Goal: Information Seeking & Learning: Learn about a topic

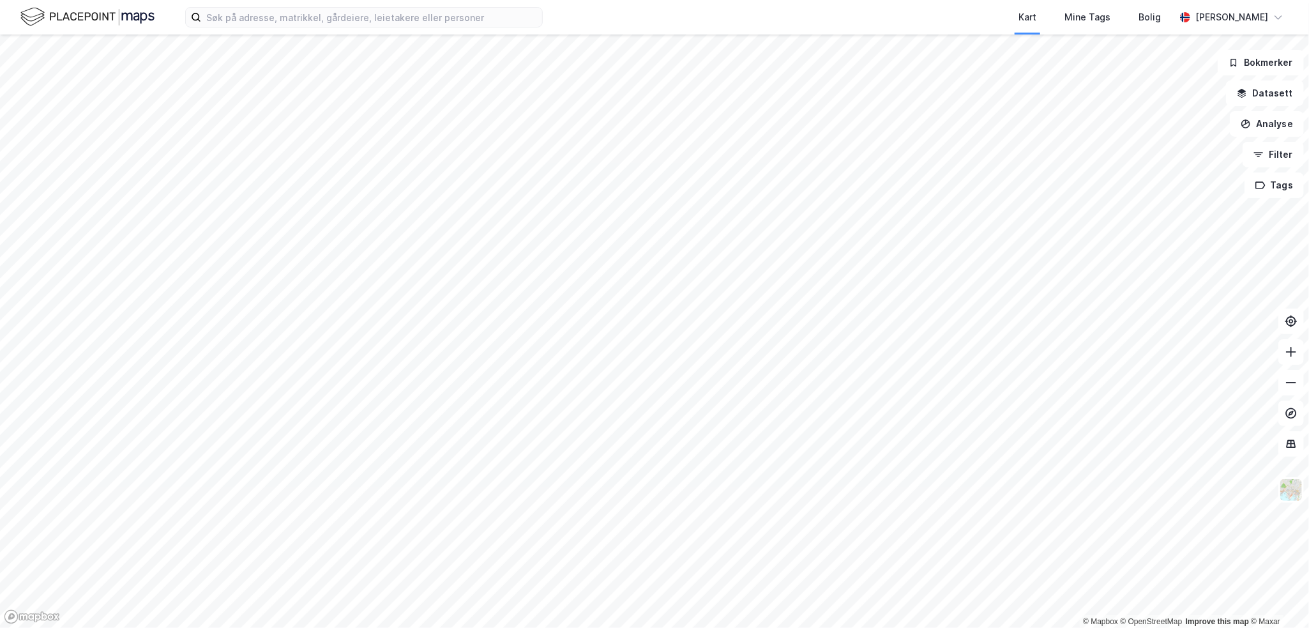
click at [566, 627] on html "Kart Mine Tags Bolig [PERSON_NAME] © Mapbox © OpenStreetMap Improve this map © …" at bounding box center [654, 314] width 1309 height 628
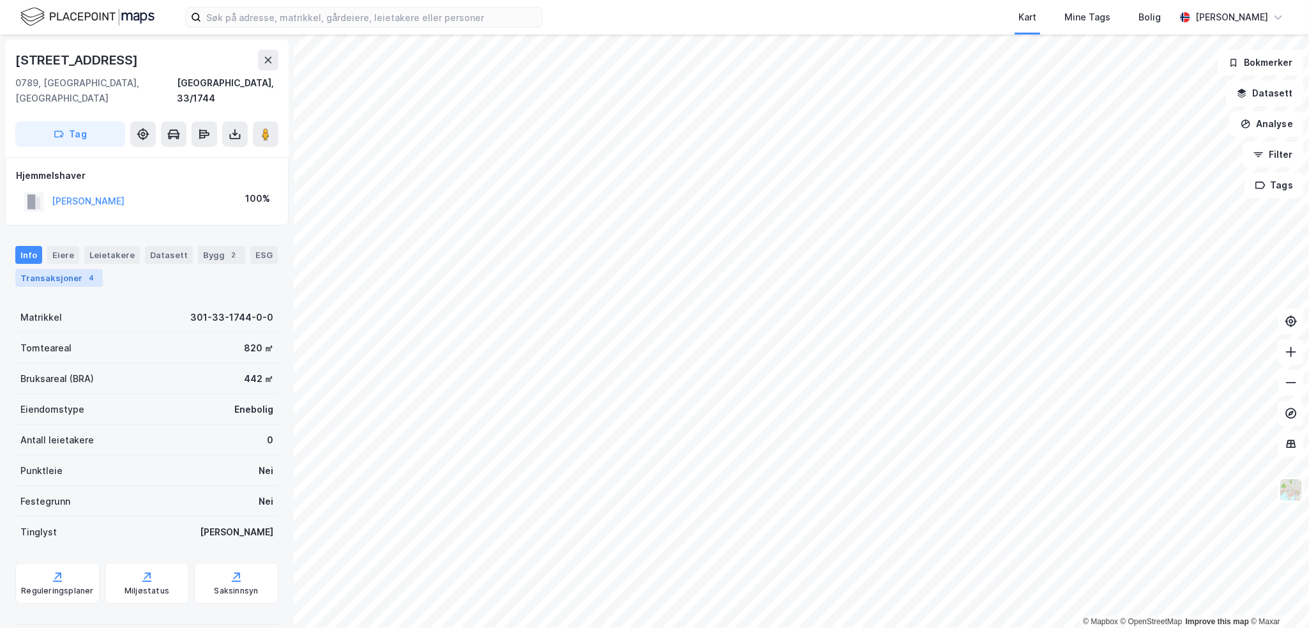
click at [64, 269] on div "Transaksjoner 4" at bounding box center [58, 278] width 87 height 18
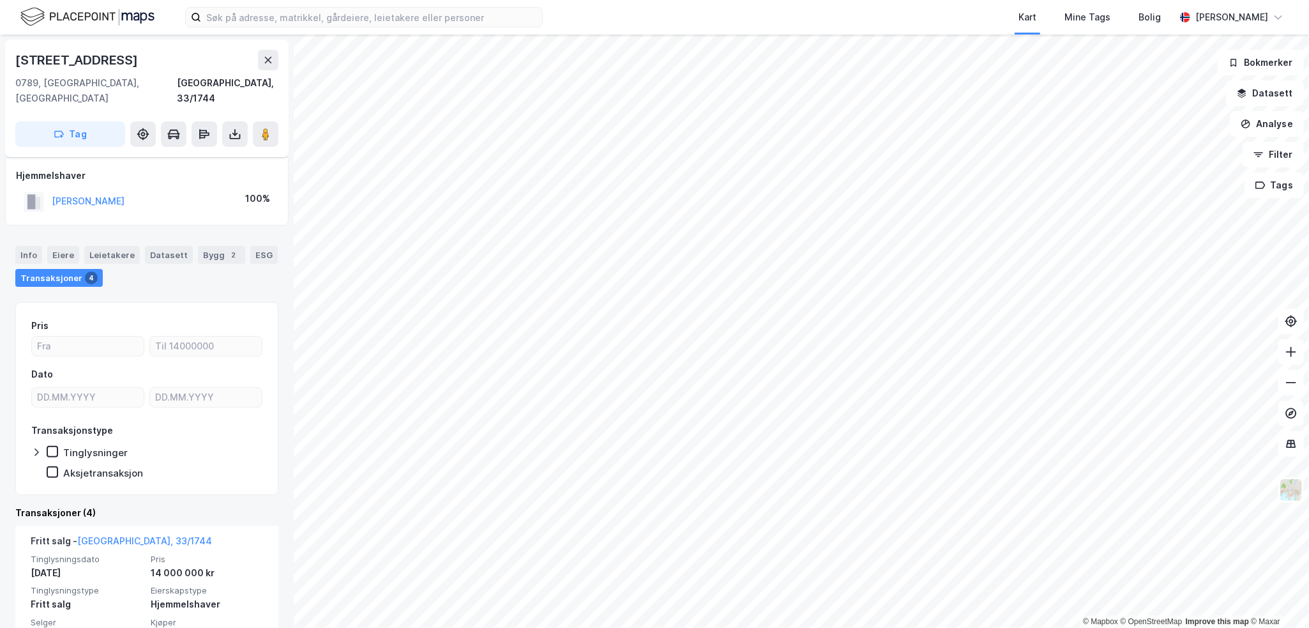
scroll to position [64, 0]
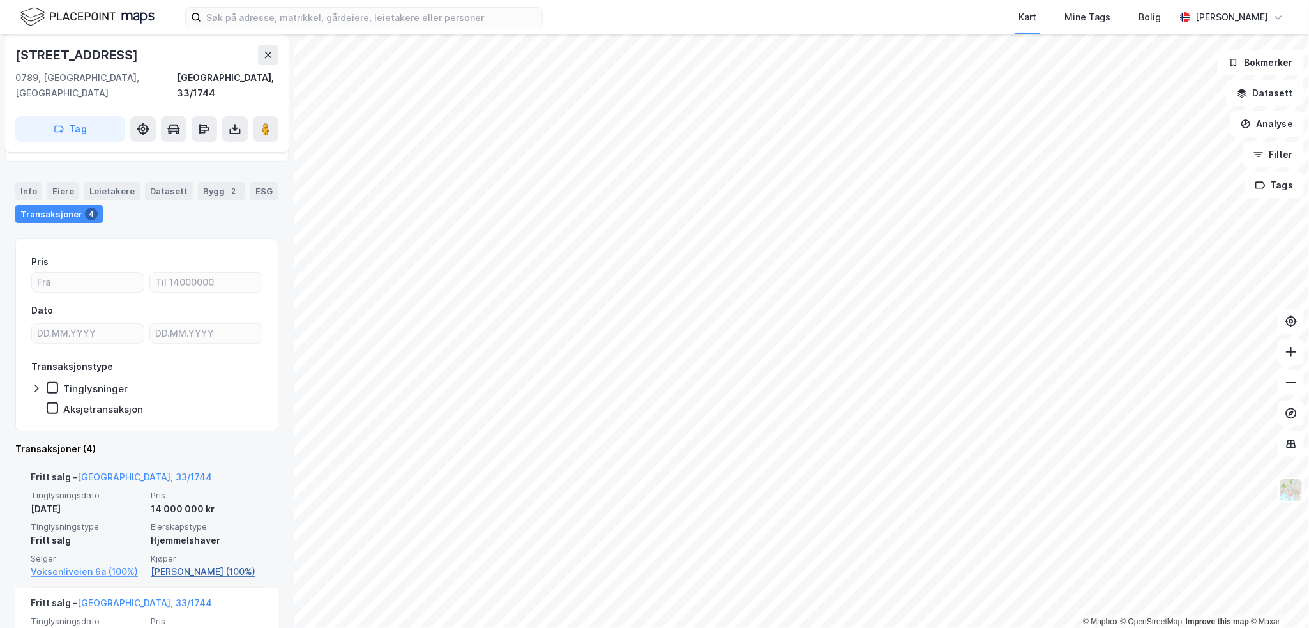
click at [202, 564] on link "[PERSON_NAME] (100%)" at bounding box center [207, 571] width 112 height 15
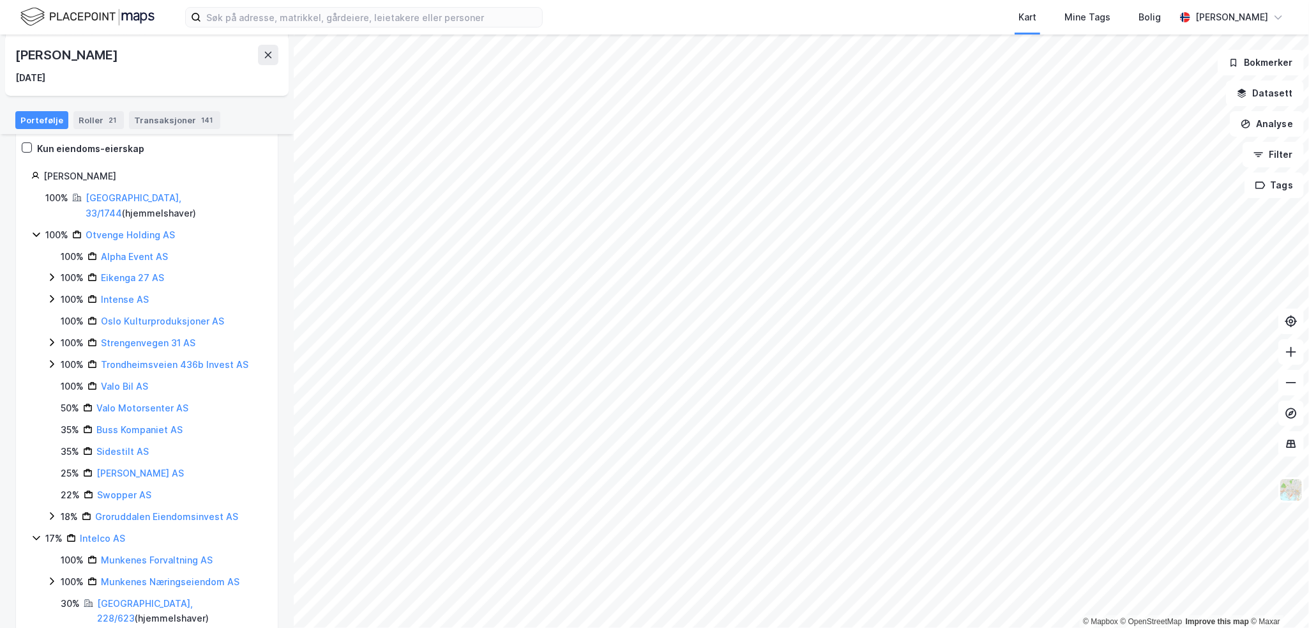
scroll to position [128, 0]
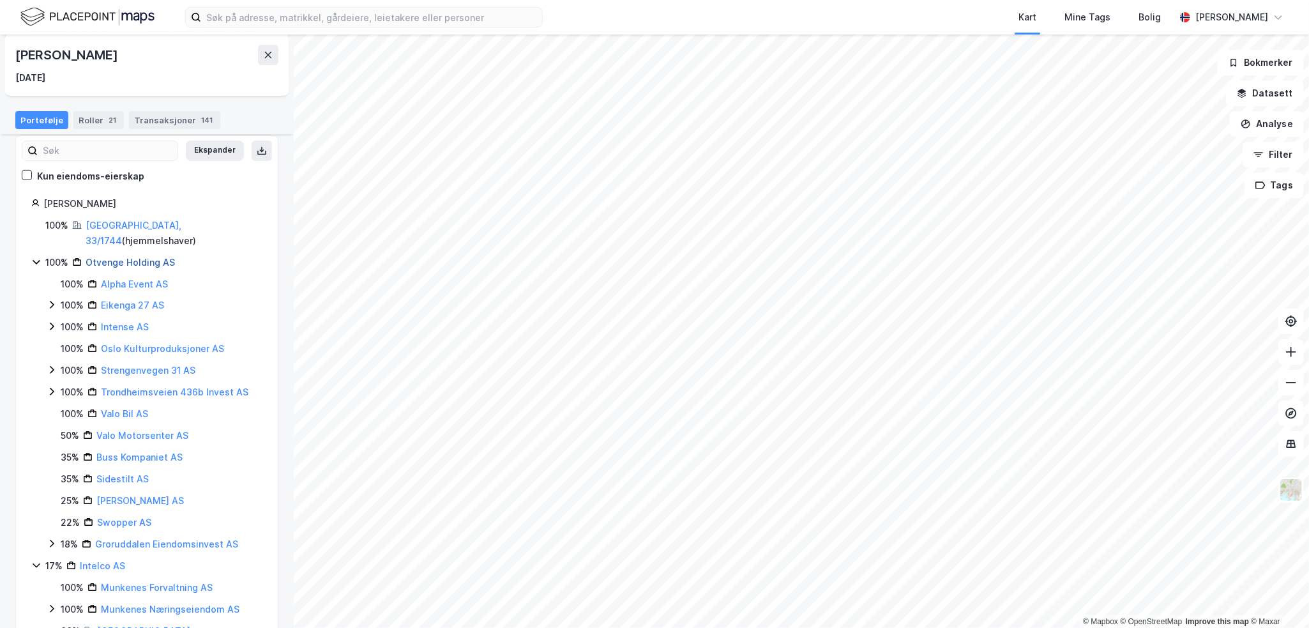
click at [133, 257] on link "Otvenge Holding AS" at bounding box center [130, 262] width 89 height 11
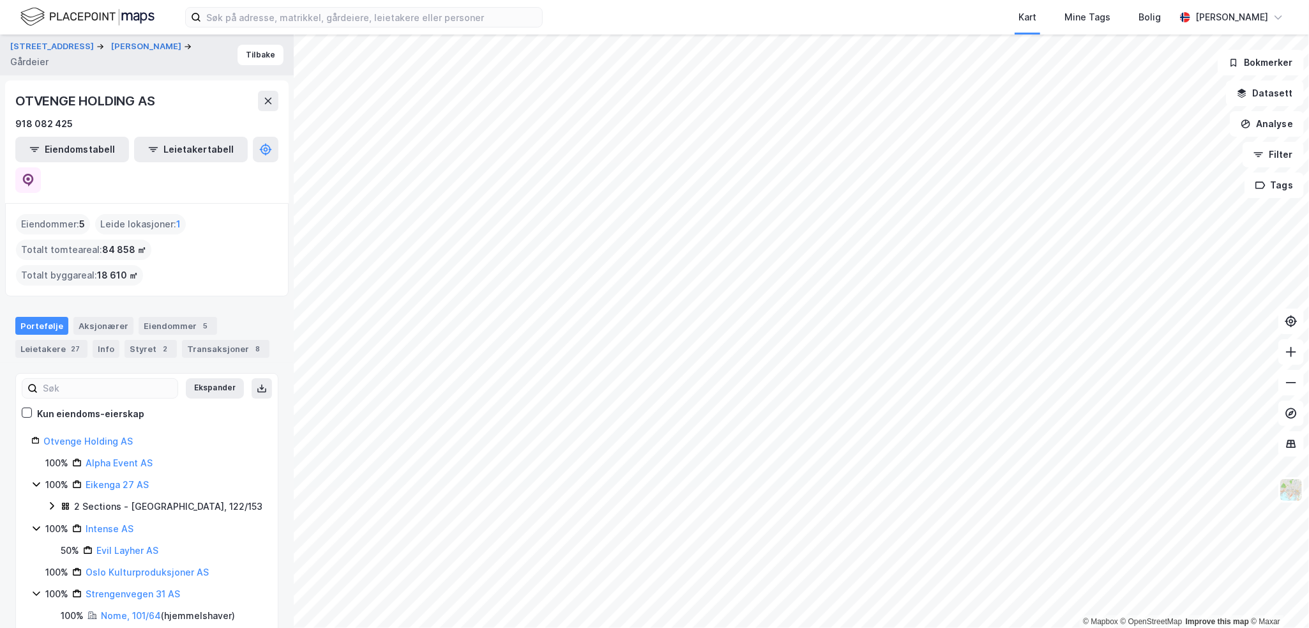
drag, startPoint x: 158, startPoint y: 186, endPoint x: 162, endPoint y: 170, distance: 16.4
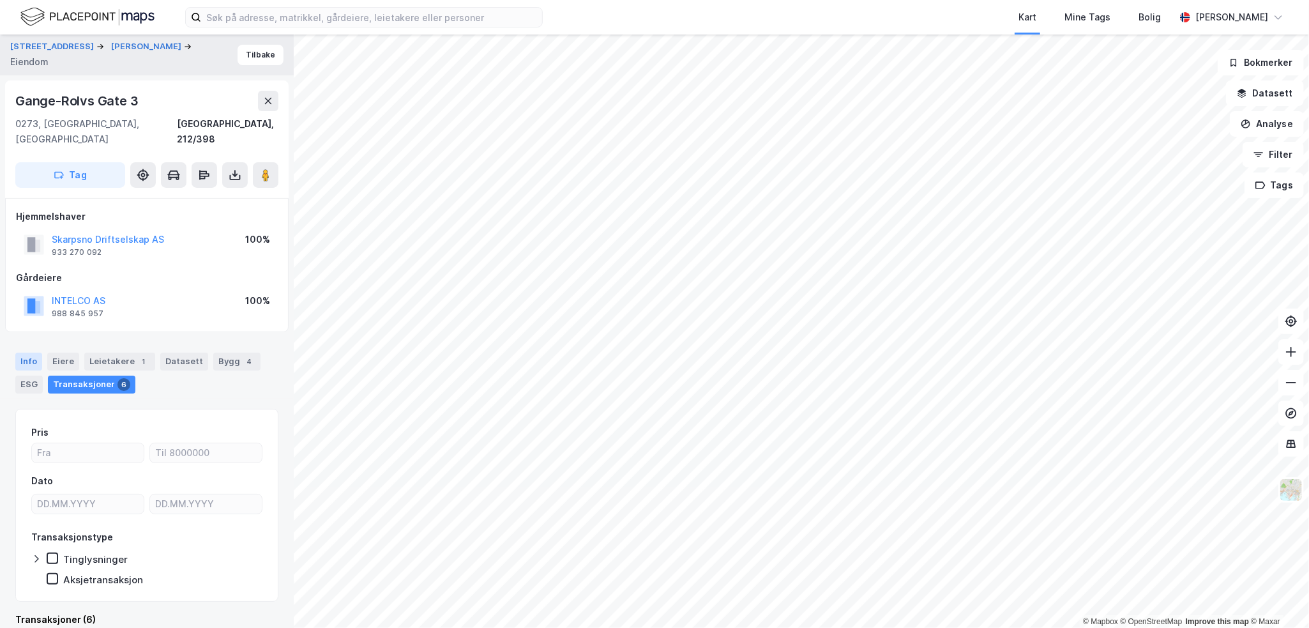
click at [30, 352] on div "Info" at bounding box center [28, 361] width 27 height 18
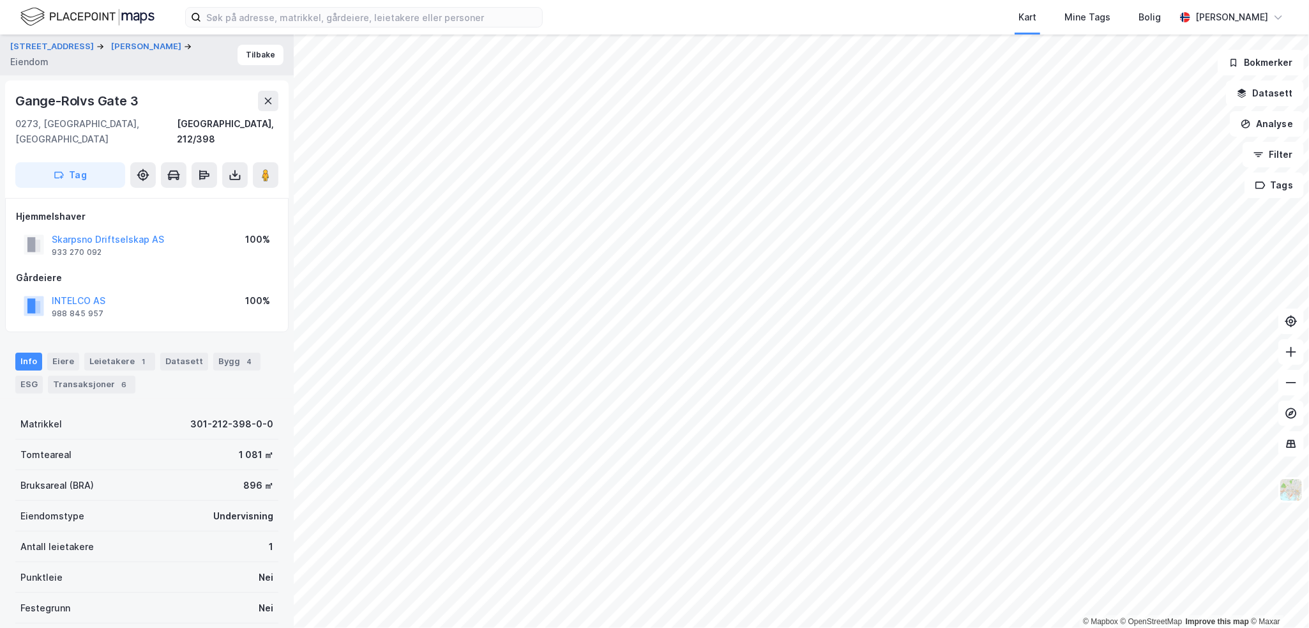
drag, startPoint x: 181, startPoint y: 247, endPoint x: 195, endPoint y: 258, distance: 17.2
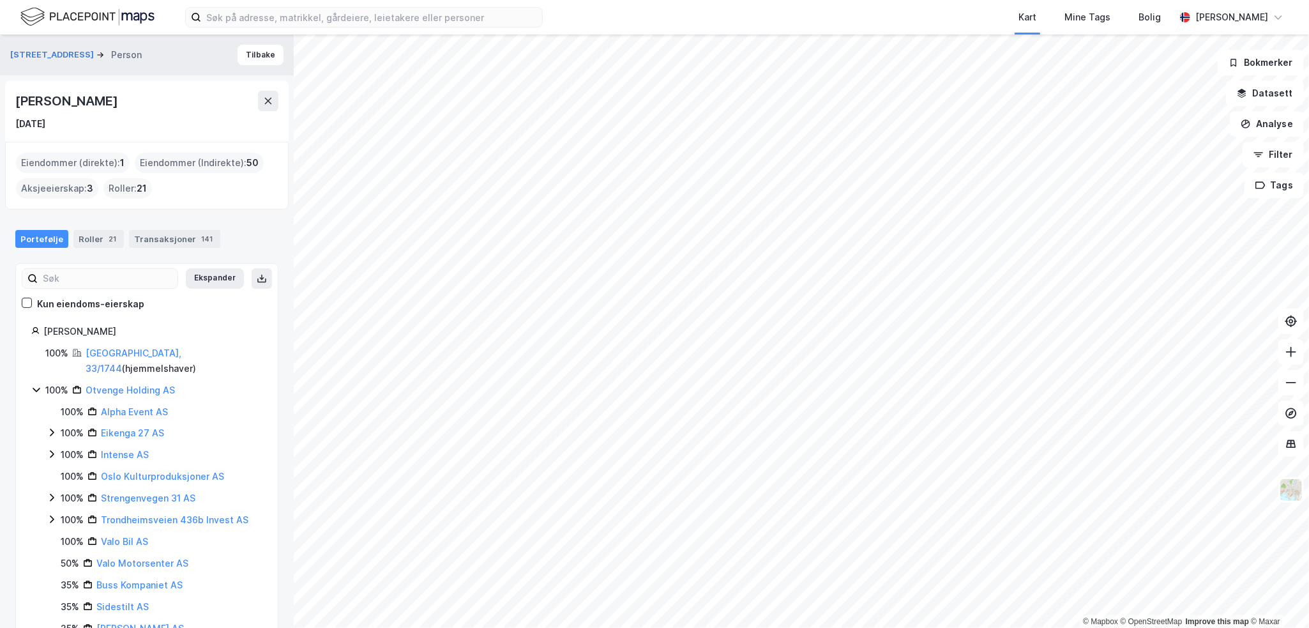
click at [192, 227] on div "Portefølje Roller 21 Transaksjoner 141" at bounding box center [147, 234] width 294 height 38
click at [177, 237] on div "Transaksjoner 141" at bounding box center [174, 239] width 91 height 18
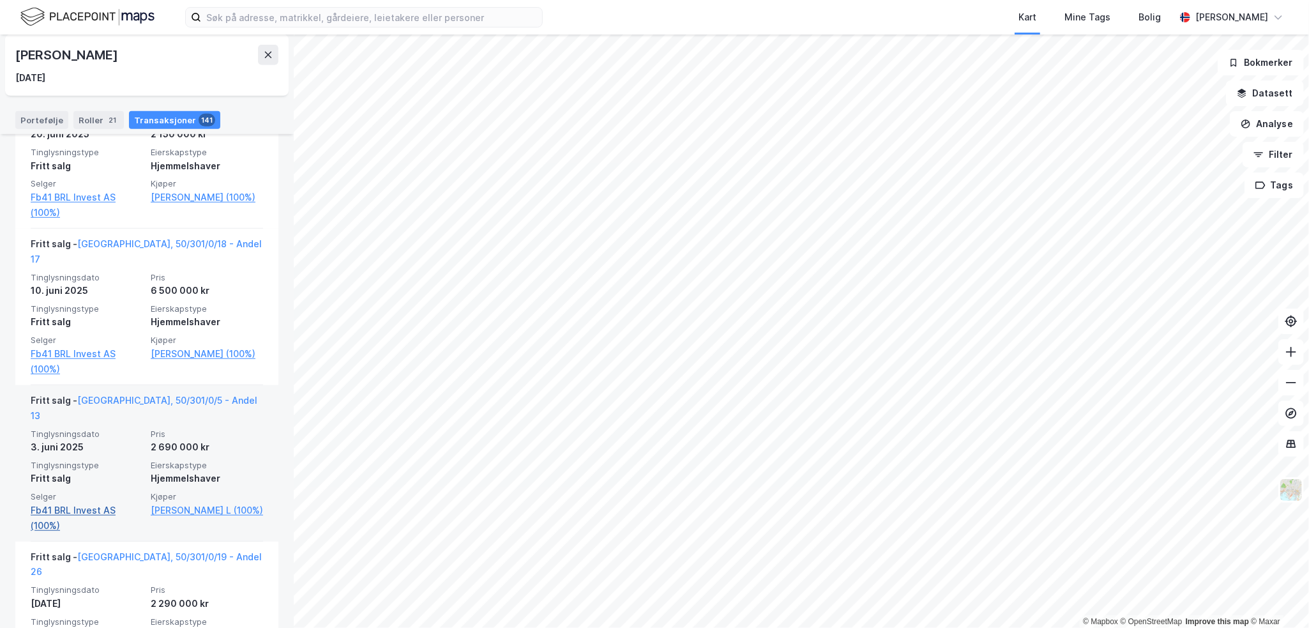
scroll to position [575, 0]
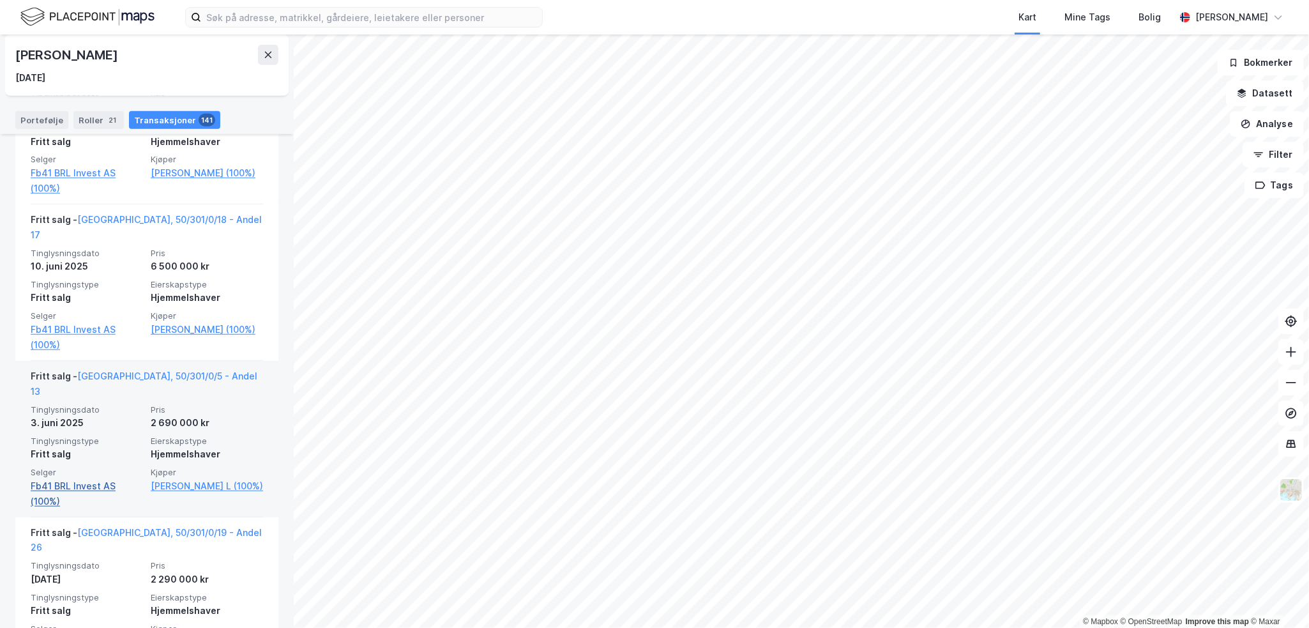
click at [47, 478] on link "Fb41 BRL Invest AS (100%)" at bounding box center [87, 493] width 112 height 31
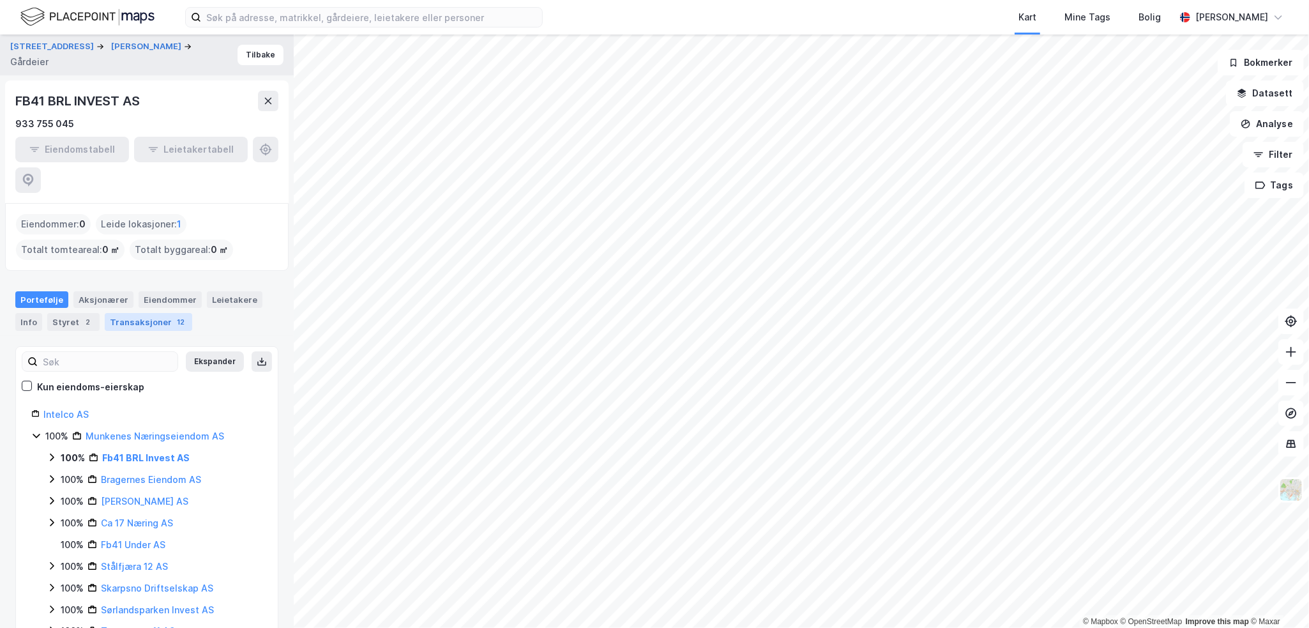
click at [143, 313] on div "Transaksjoner 12" at bounding box center [148, 322] width 87 height 18
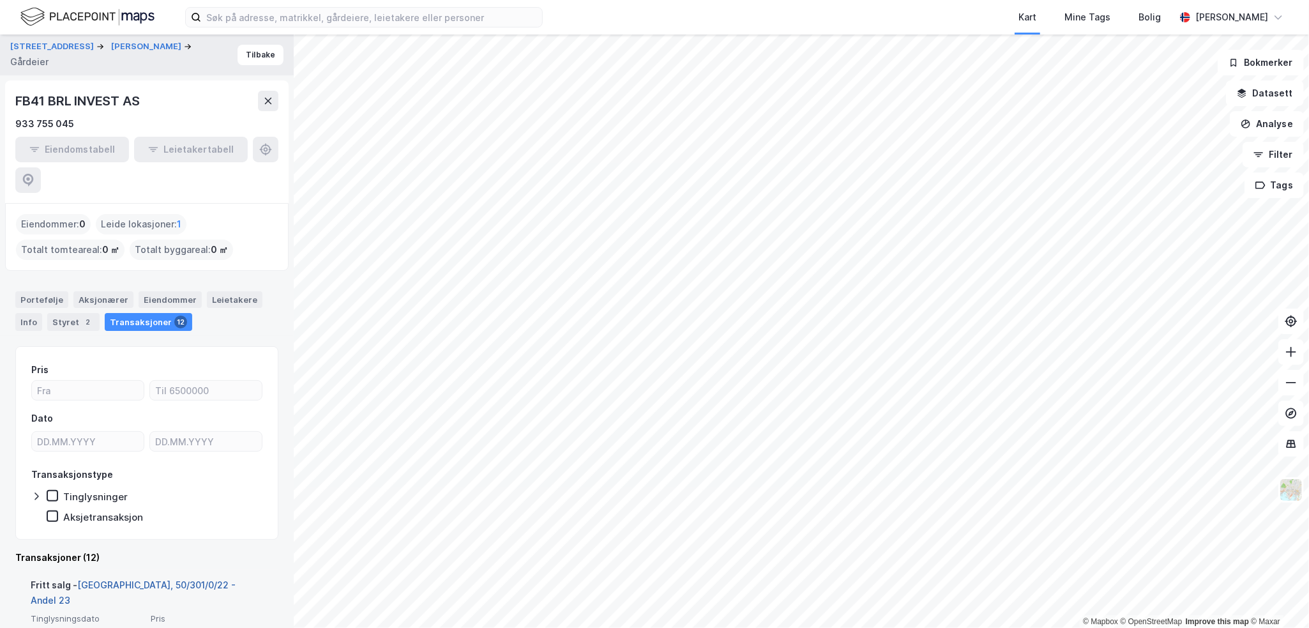
click at [167, 579] on link "[GEOGRAPHIC_DATA], 50/301/0/22 - Andel 23" at bounding box center [133, 592] width 205 height 26
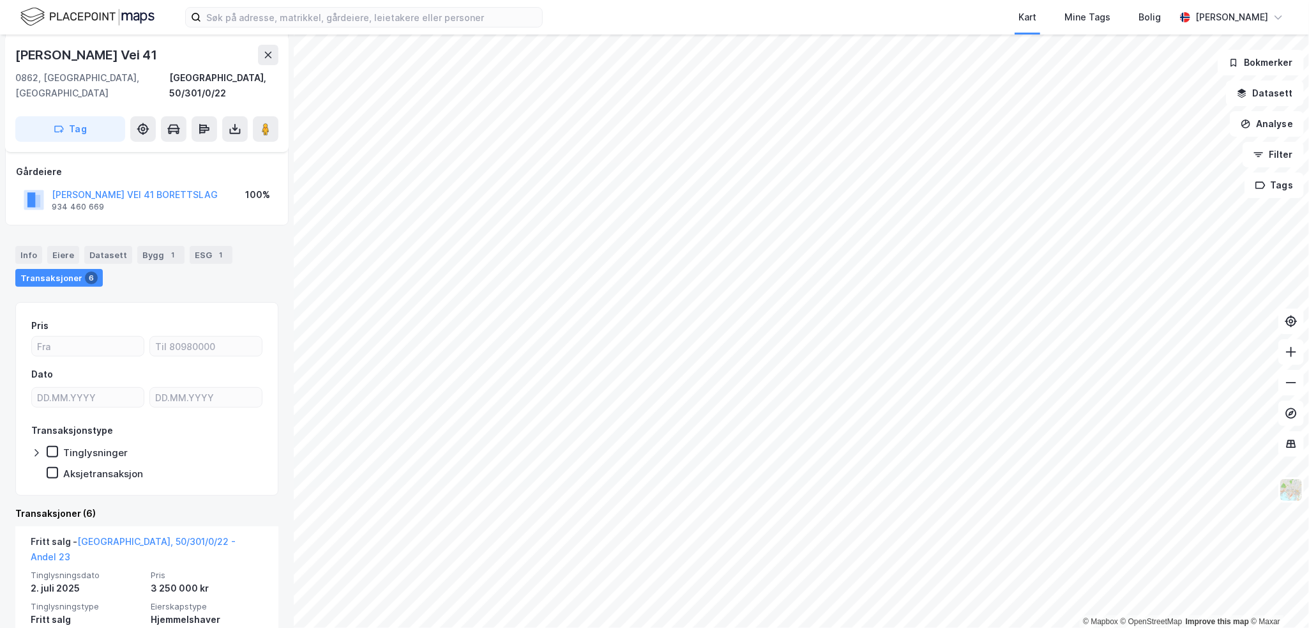
scroll to position [168, 0]
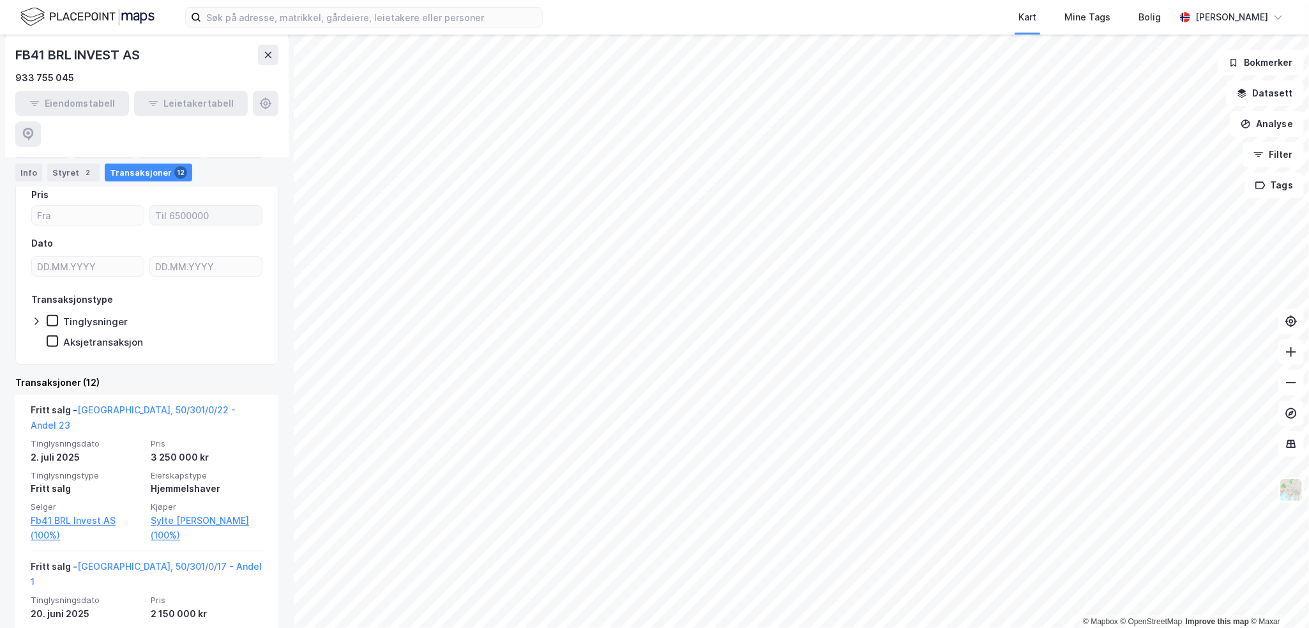
scroll to position [319, 0]
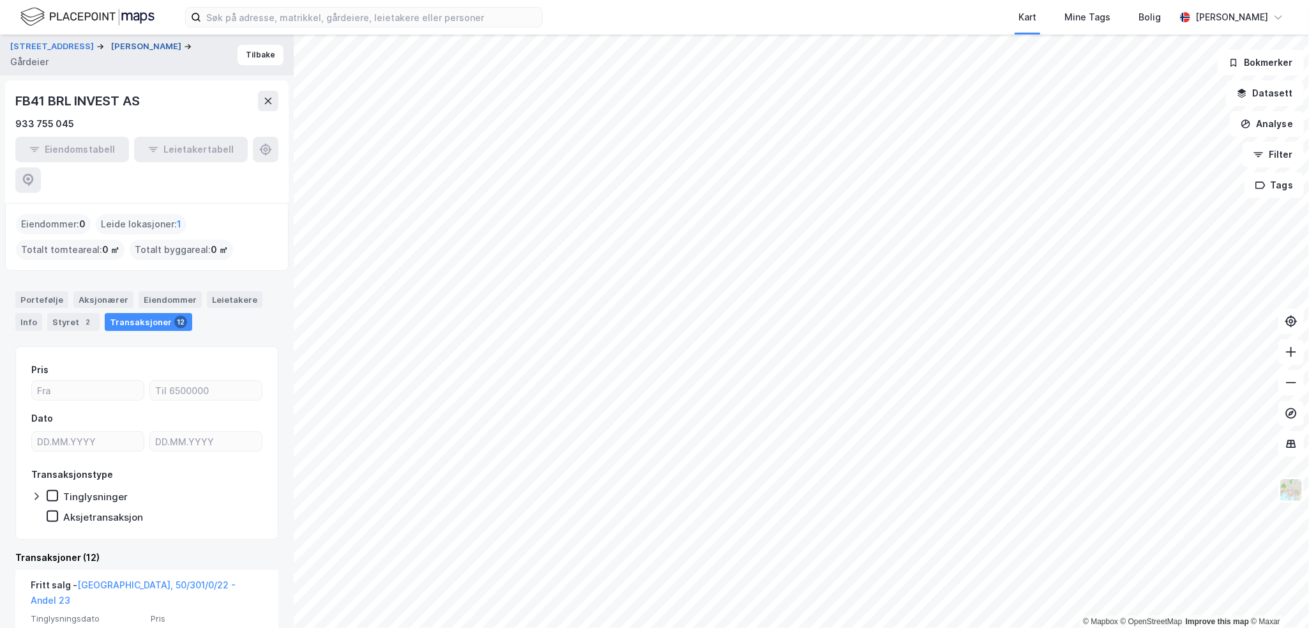
click at [136, 53] on button "[PERSON_NAME]" at bounding box center [147, 46] width 73 height 13
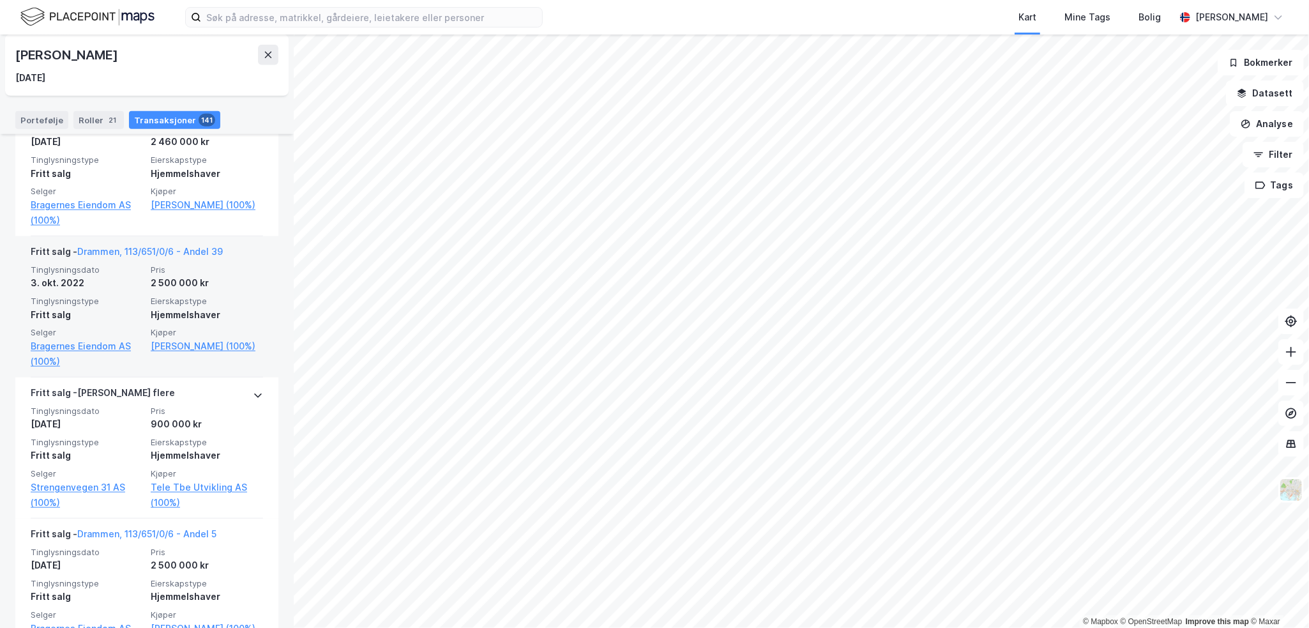
scroll to position [4150, 0]
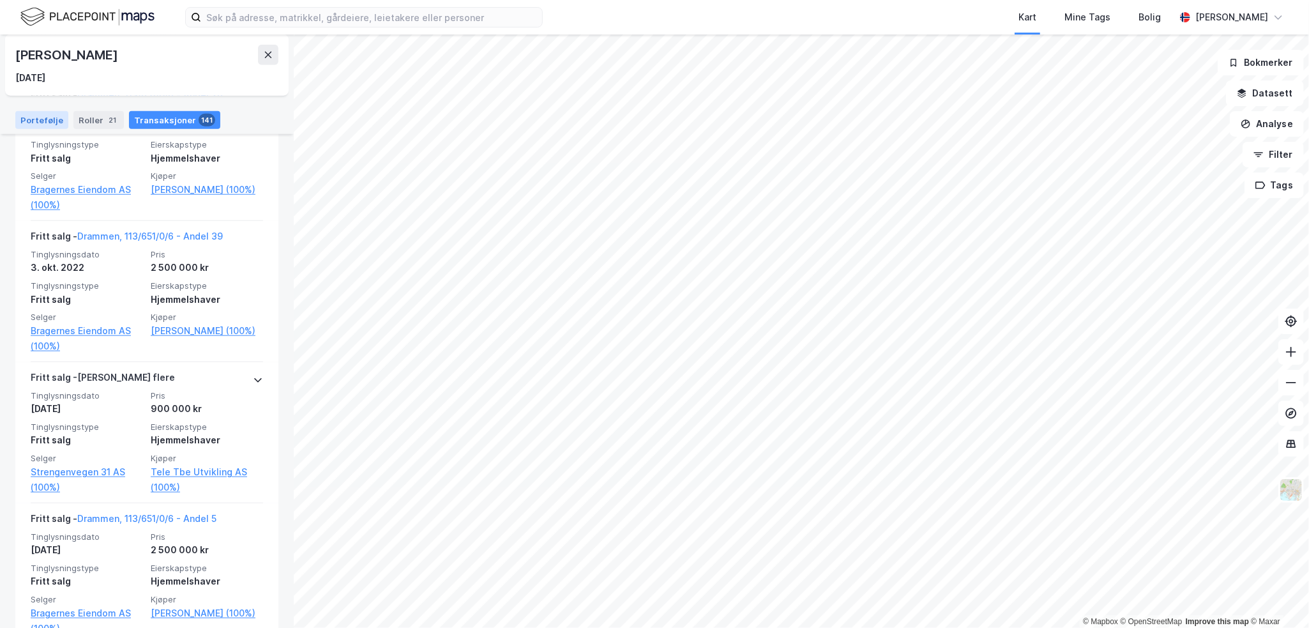
click at [35, 113] on div "Portefølje" at bounding box center [41, 120] width 53 height 18
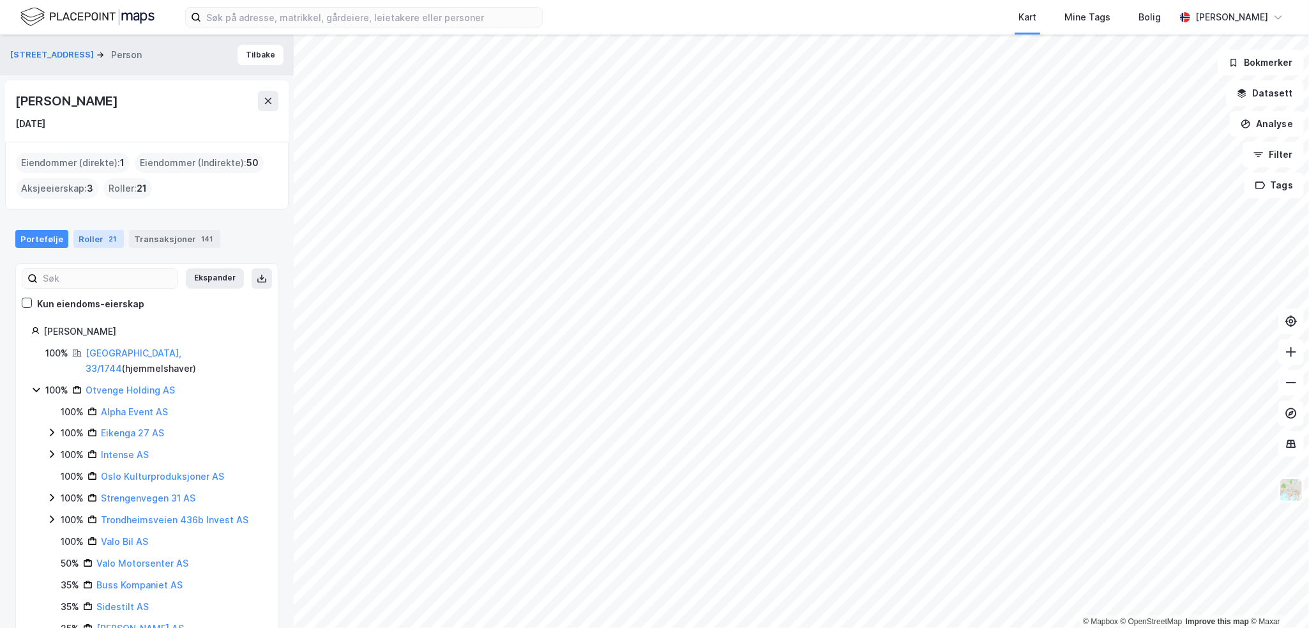
click at [79, 232] on div "Roller 21" at bounding box center [98, 239] width 50 height 18
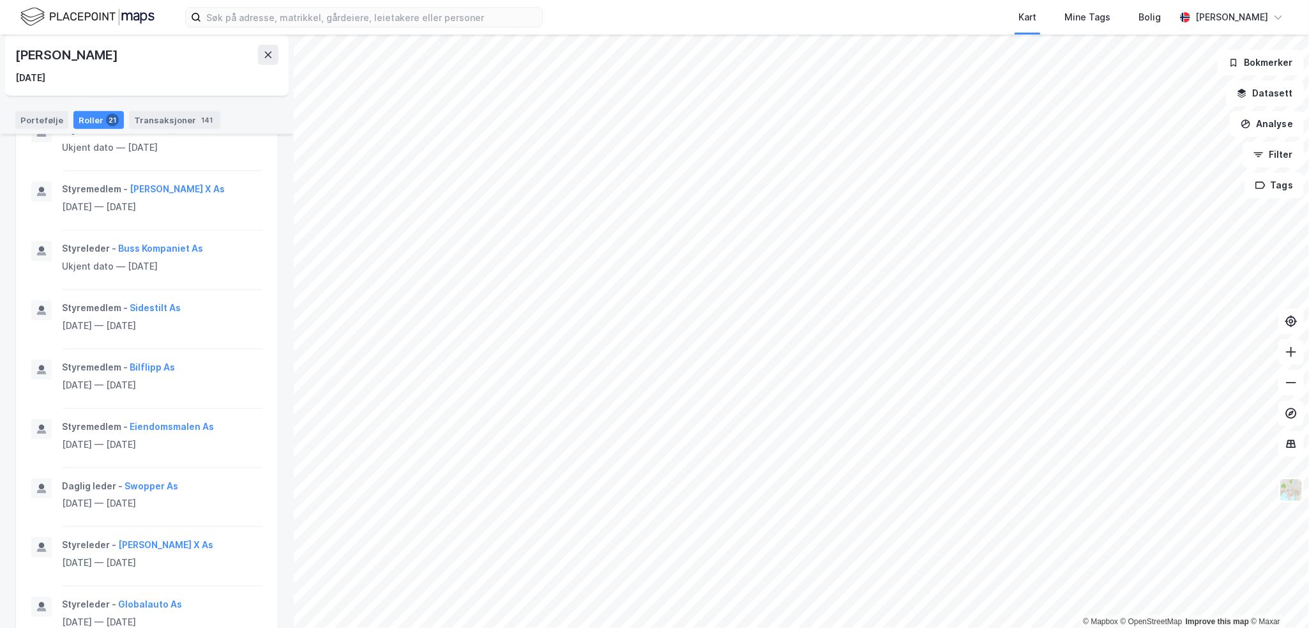
scroll to position [638, 0]
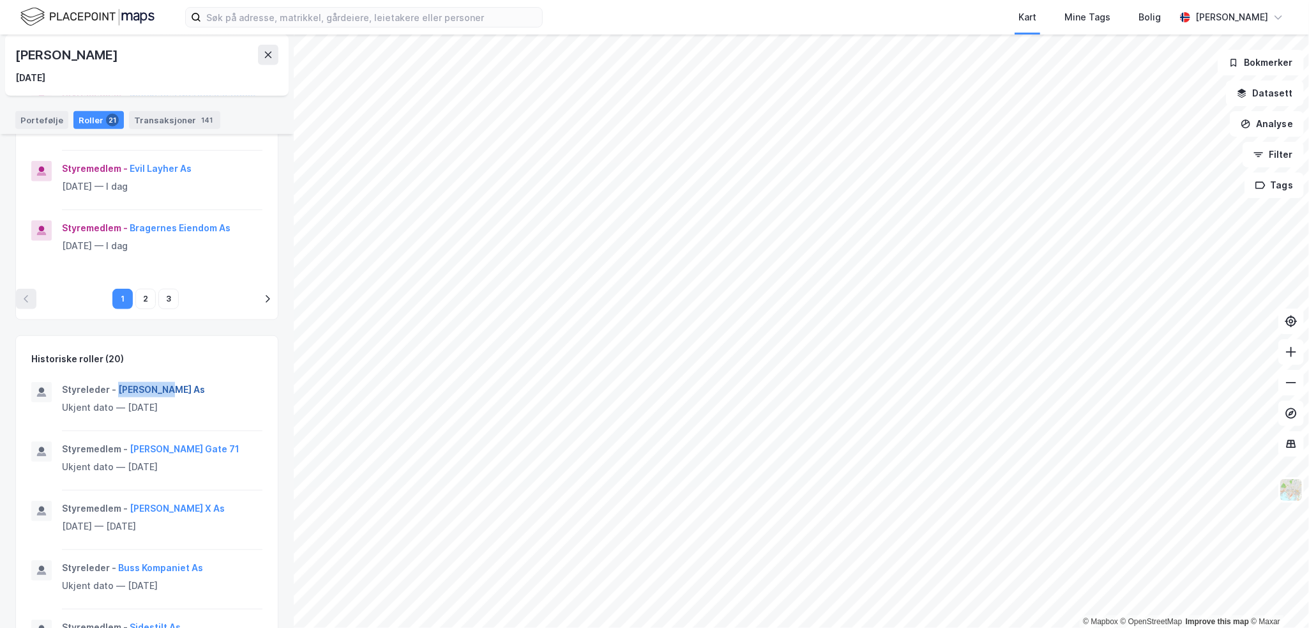
drag, startPoint x: 202, startPoint y: 401, endPoint x: 115, endPoint y: 405, distance: 86.9
click at [115, 397] on div "Styreleder - [PERSON_NAME] As" at bounding box center [162, 389] width 200 height 15
click at [273, 365] on div "[STREET_ADDRESS] Person [PERSON_NAME] [DATE] Eiendommer (direkte) : 1 Eiendomme…" at bounding box center [147, 330] width 294 height 593
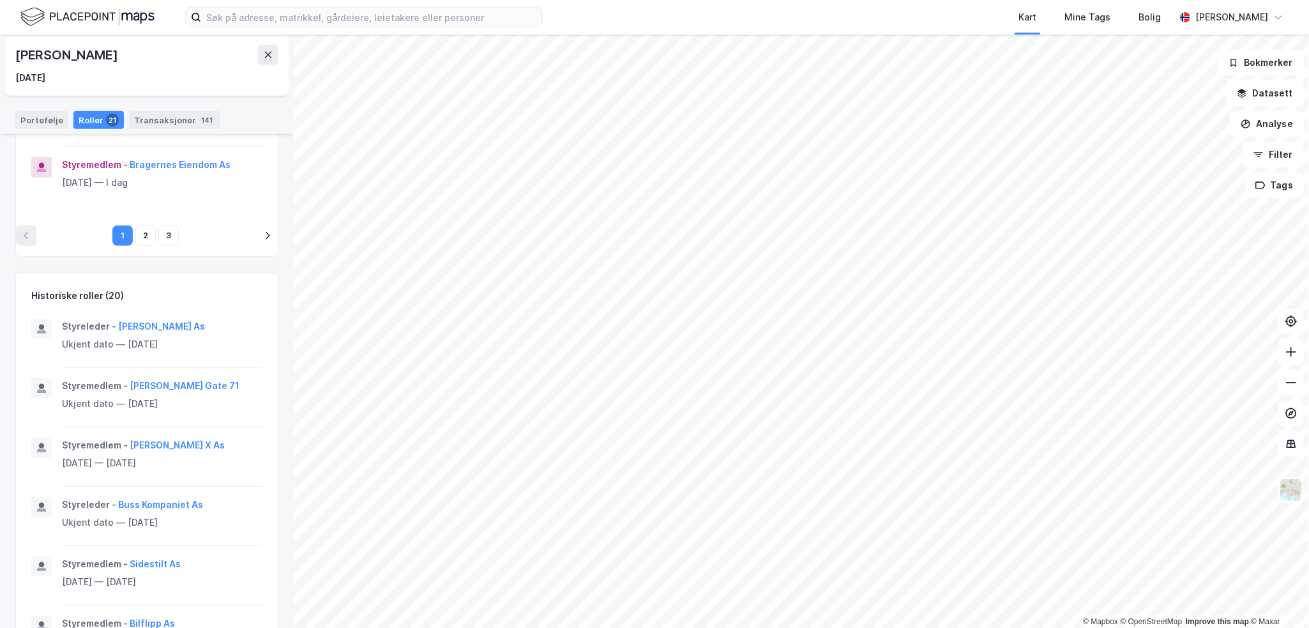
scroll to position [702, 0]
click at [133, 333] on div "Styreleder - [PERSON_NAME] As" at bounding box center [162, 325] width 200 height 15
click at [0, 0] on button "[PERSON_NAME] As" at bounding box center [0, 0] width 0 height 0
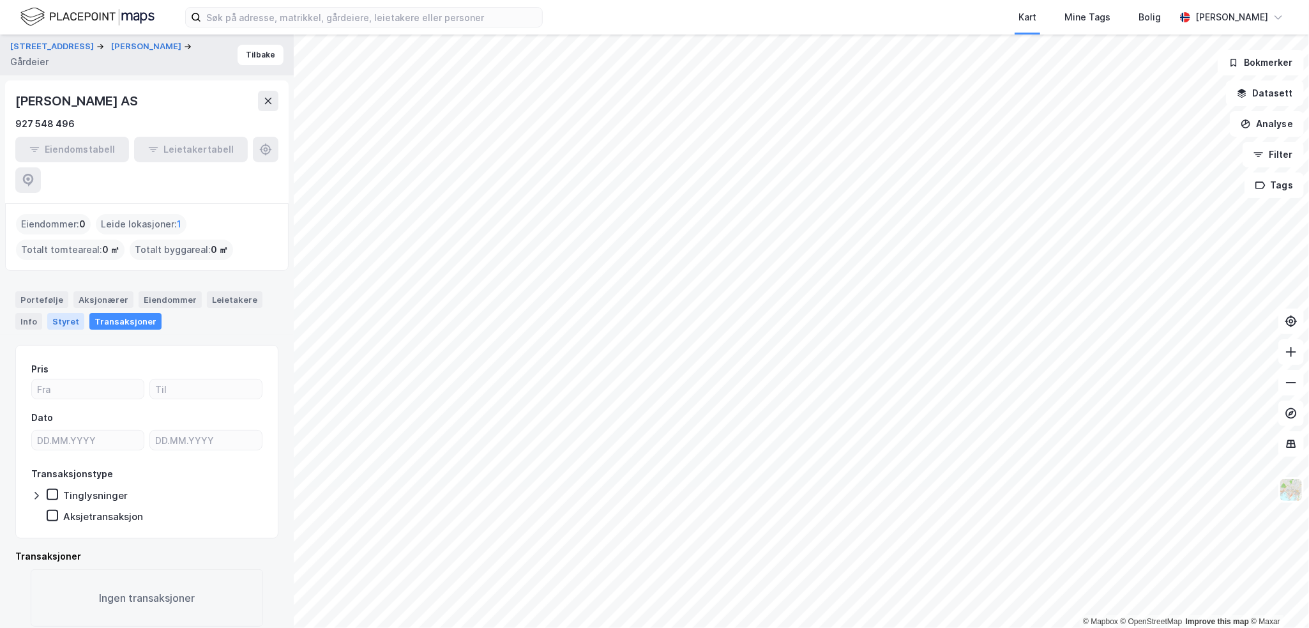
click at [70, 313] on div "Styret" at bounding box center [65, 321] width 37 height 17
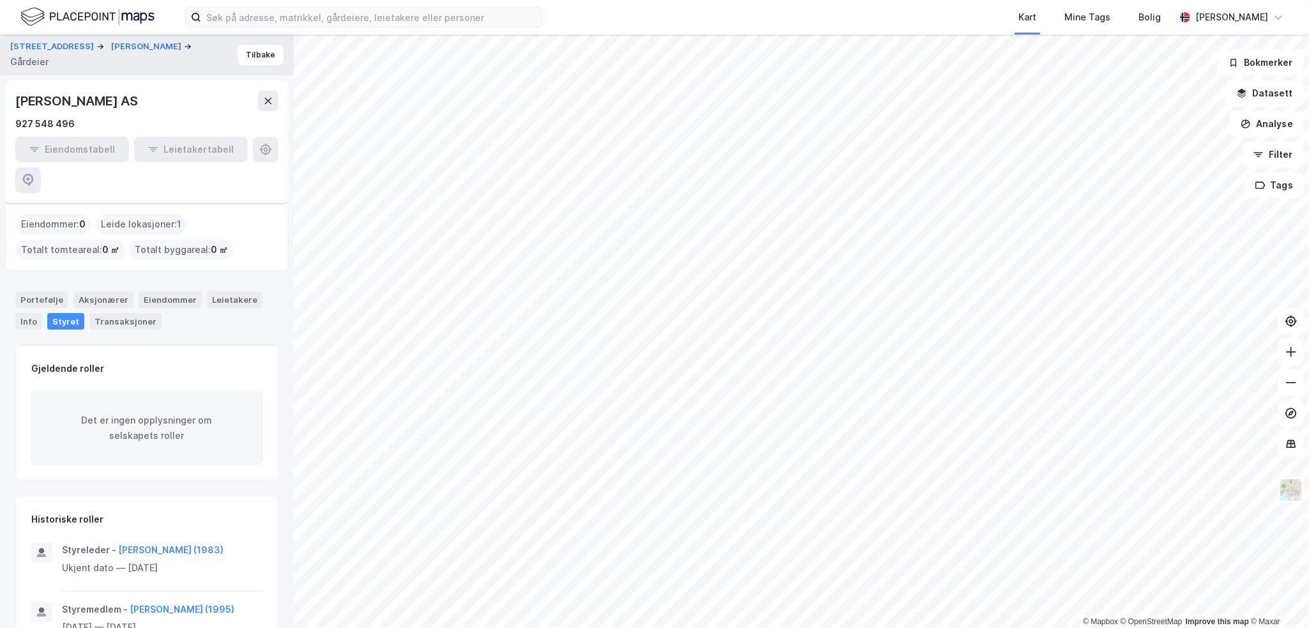
scroll to position [65, 0]
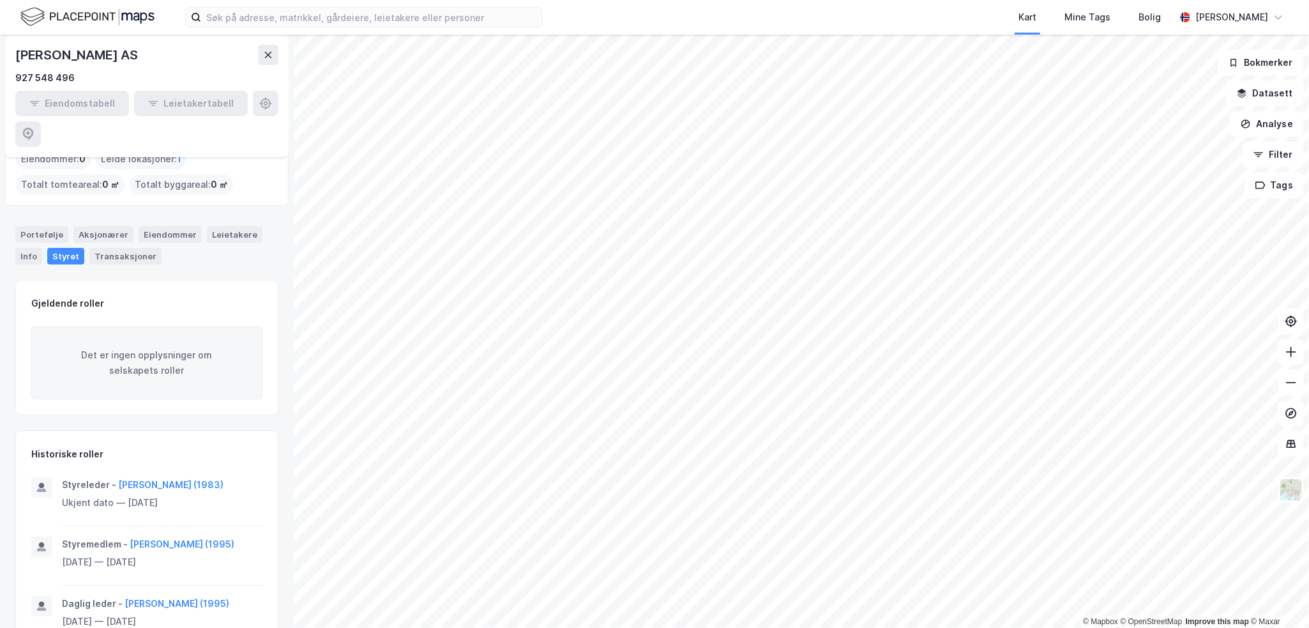
drag, startPoint x: 268, startPoint y: 510, endPoint x: 126, endPoint y: 518, distance: 141.9
click at [126, 518] on div "Voksenliveien 6a [PERSON_NAME] Tilbake [PERSON_NAME] AS 927 548 496 Eiendomstab…" at bounding box center [147, 330] width 294 height 593
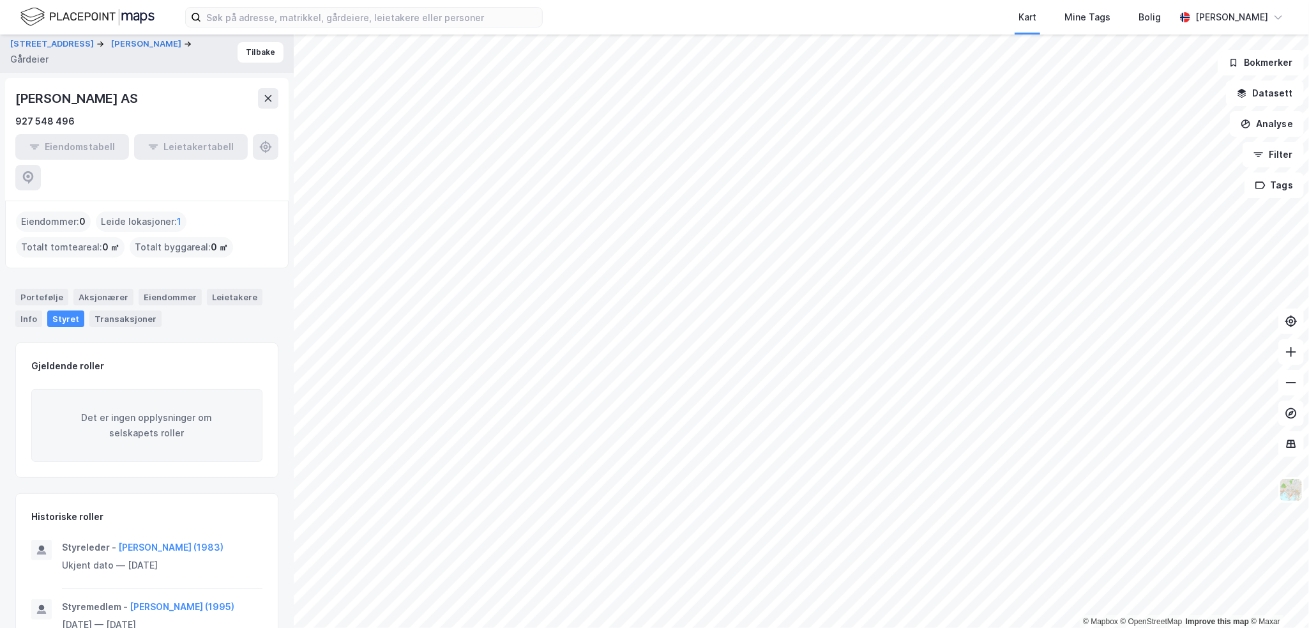
scroll to position [1, 0]
click at [0, 0] on button "[PERSON_NAME] (1995)" at bounding box center [0, 0] width 0 height 0
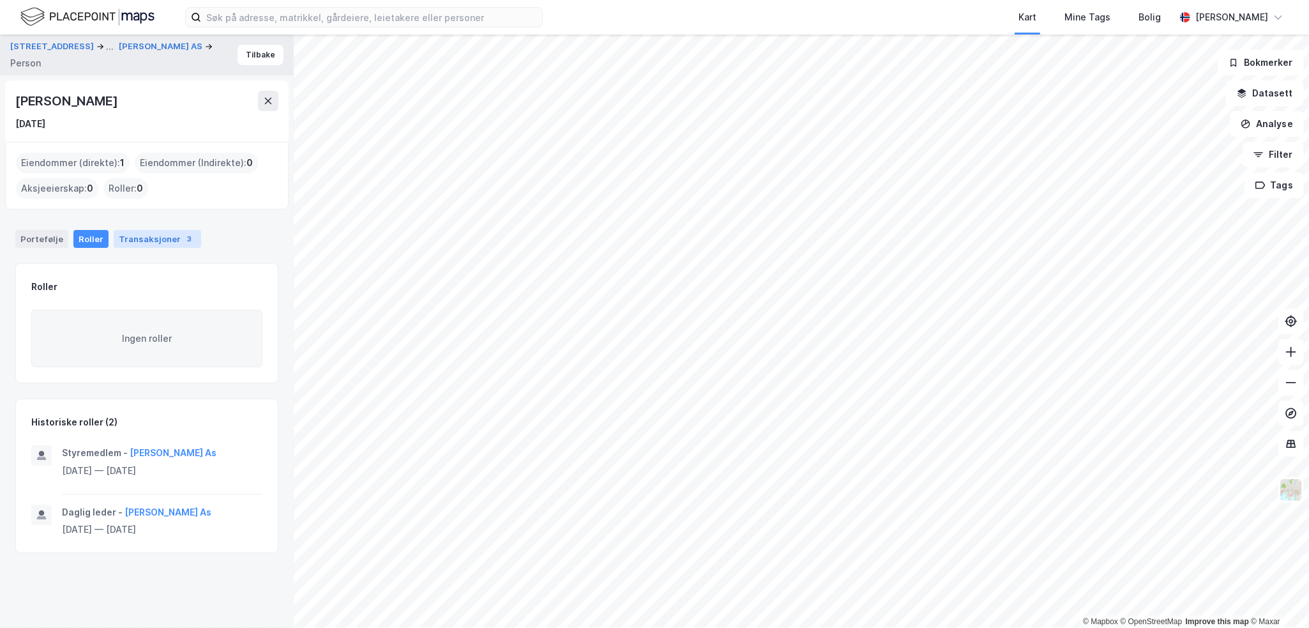
click at [183, 242] on div "3" at bounding box center [189, 238] width 13 height 13
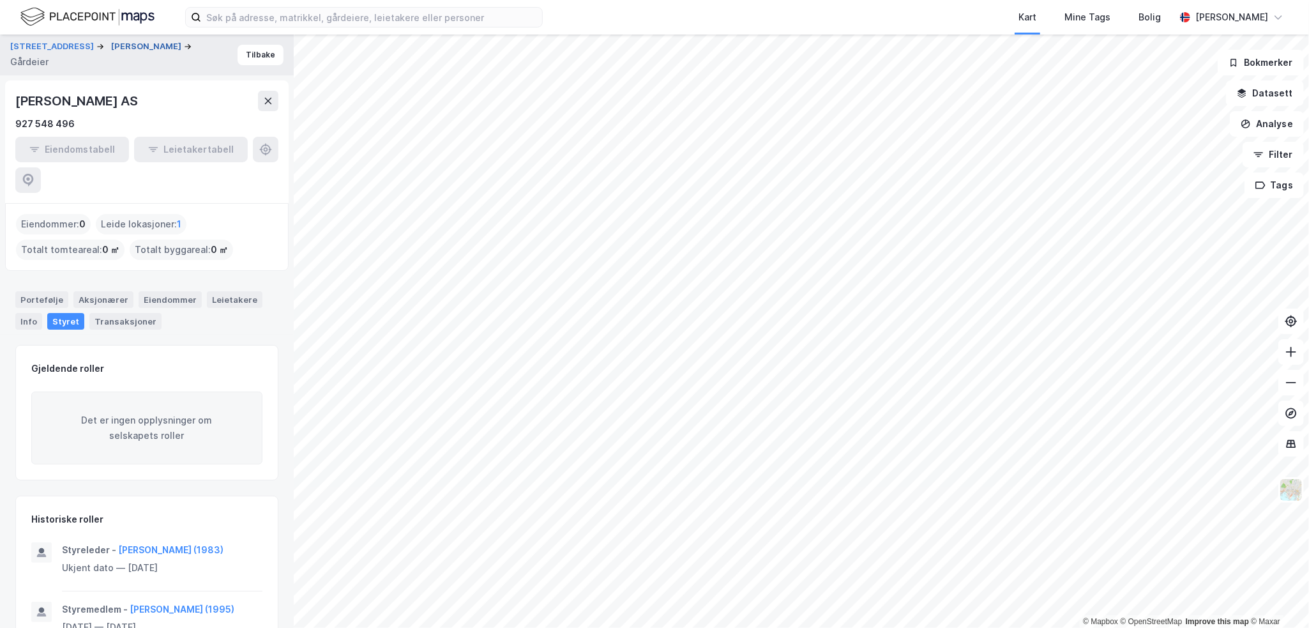
click at [146, 53] on button "[PERSON_NAME]" at bounding box center [147, 46] width 73 height 13
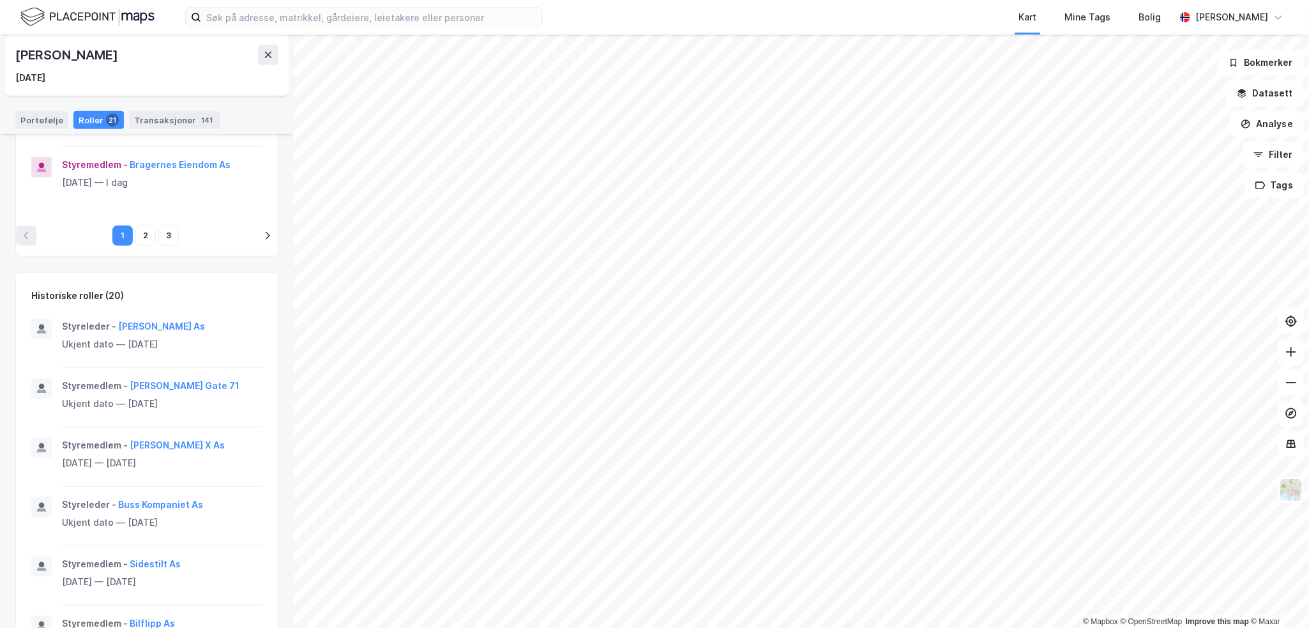
scroll to position [702, 0]
click at [0, 0] on button "[PERSON_NAME] X As" at bounding box center [0, 0] width 0 height 0
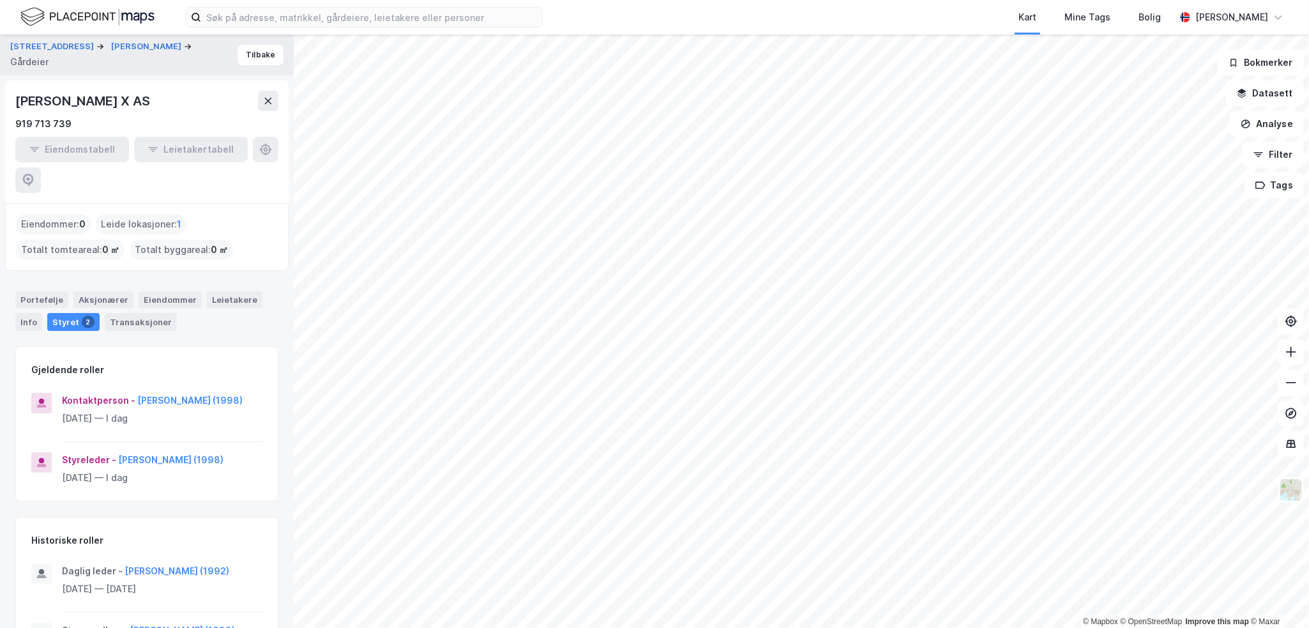
click at [51, 98] on div "[PERSON_NAME] X AS" at bounding box center [83, 101] width 137 height 20
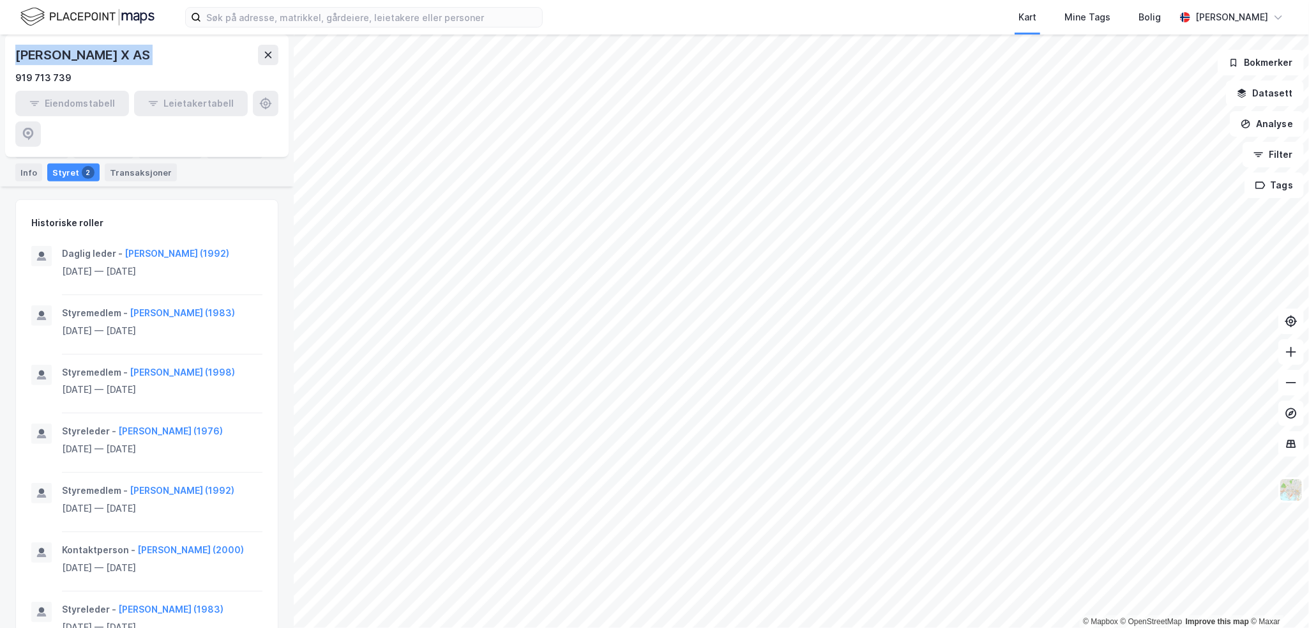
scroll to position [319, 0]
click at [0, 0] on button "[PERSON_NAME] (1983)" at bounding box center [0, 0] width 0 height 0
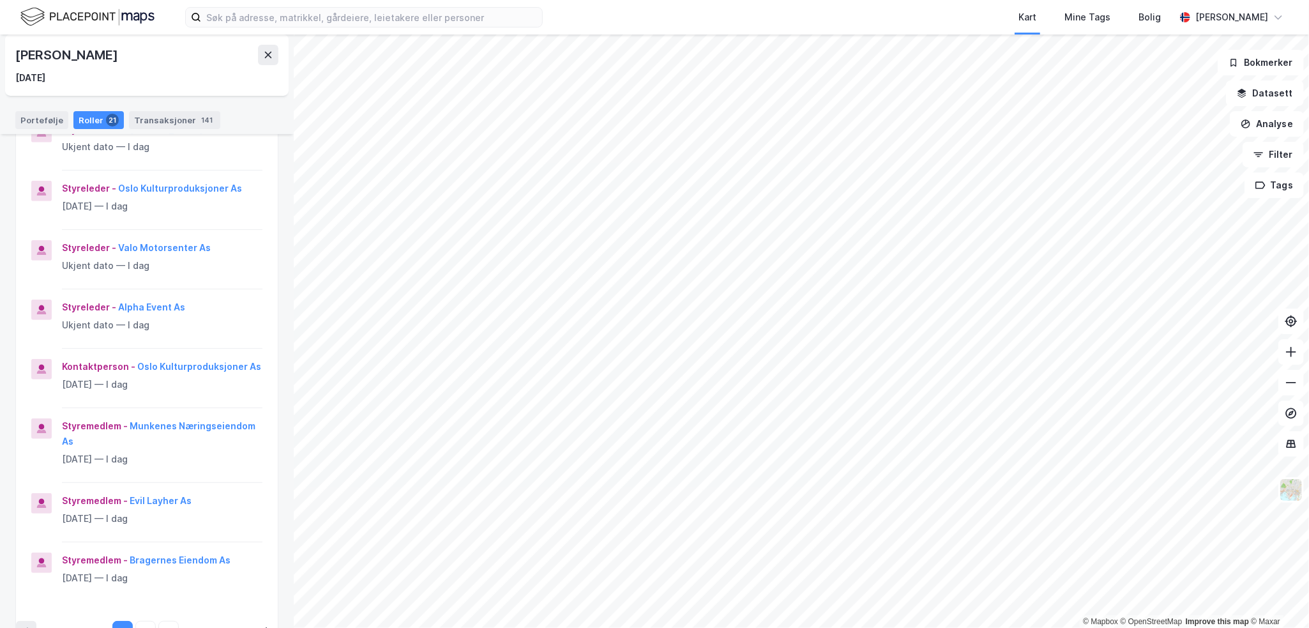
scroll to position [319, 0]
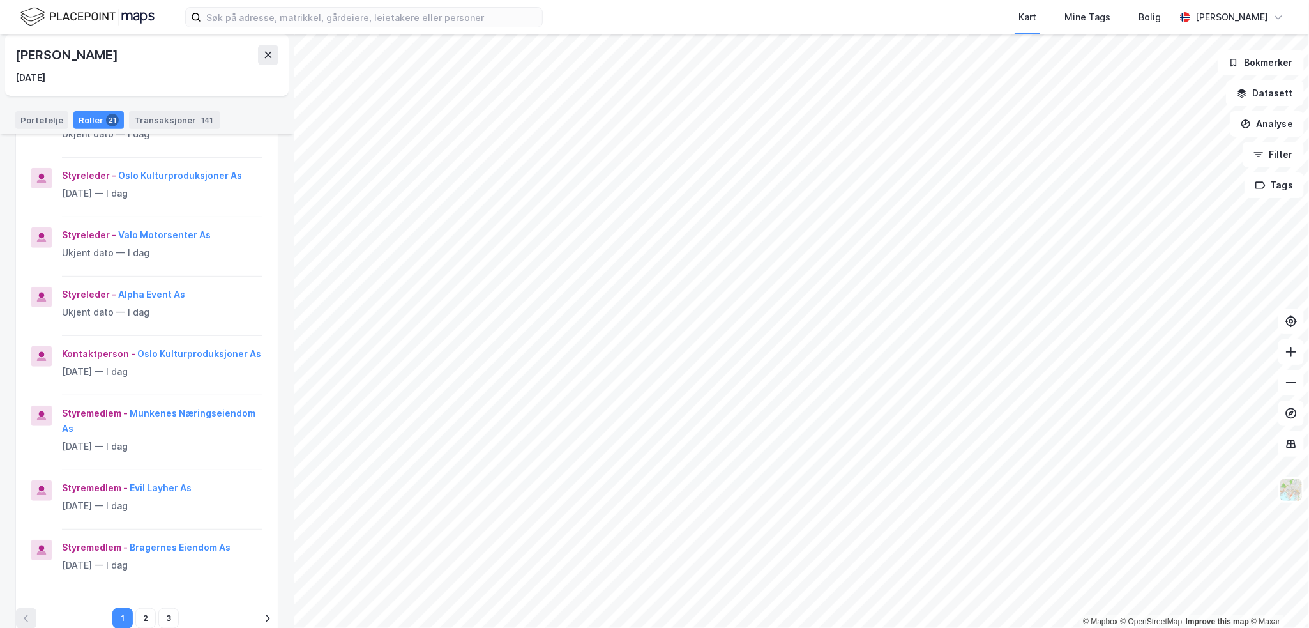
click at [62, 53] on div "[PERSON_NAME]" at bounding box center [67, 55] width 105 height 20
drag, startPoint x: 62, startPoint y: 53, endPoint x: 30, endPoint y: 54, distance: 31.9
click at [30, 54] on div "[PERSON_NAME]" at bounding box center [67, 55] width 105 height 20
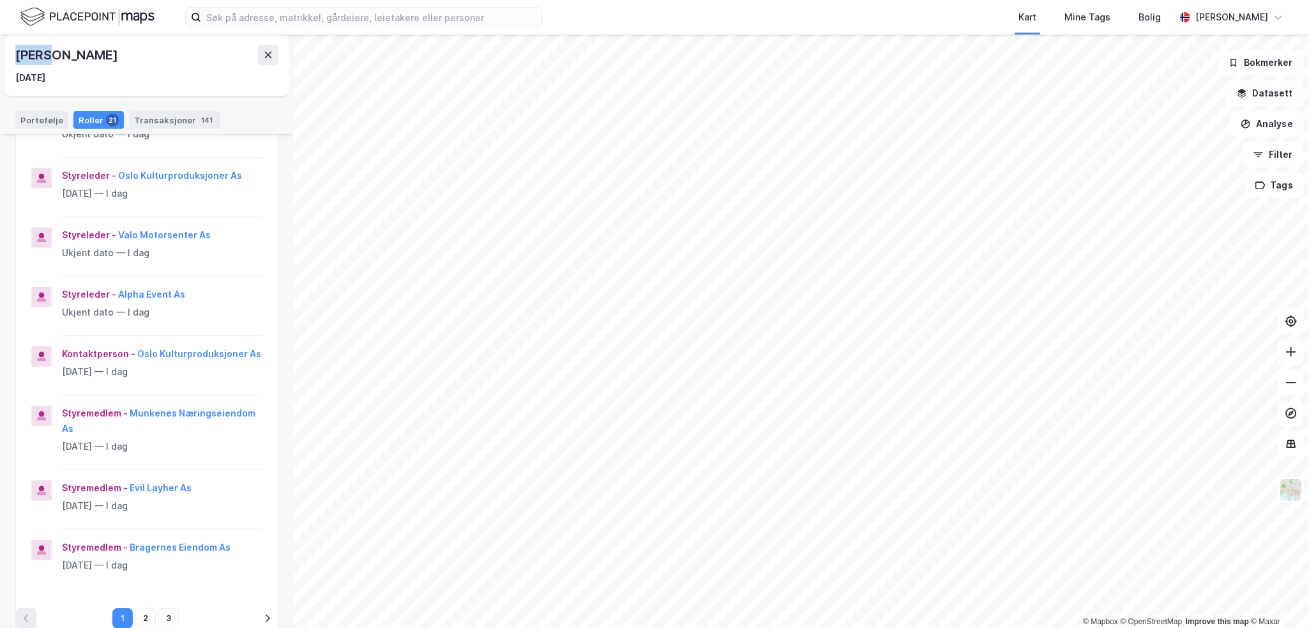
click at [30, 54] on div "[PERSON_NAME]" at bounding box center [67, 55] width 105 height 20
click at [268, 51] on icon at bounding box center [268, 55] width 10 height 10
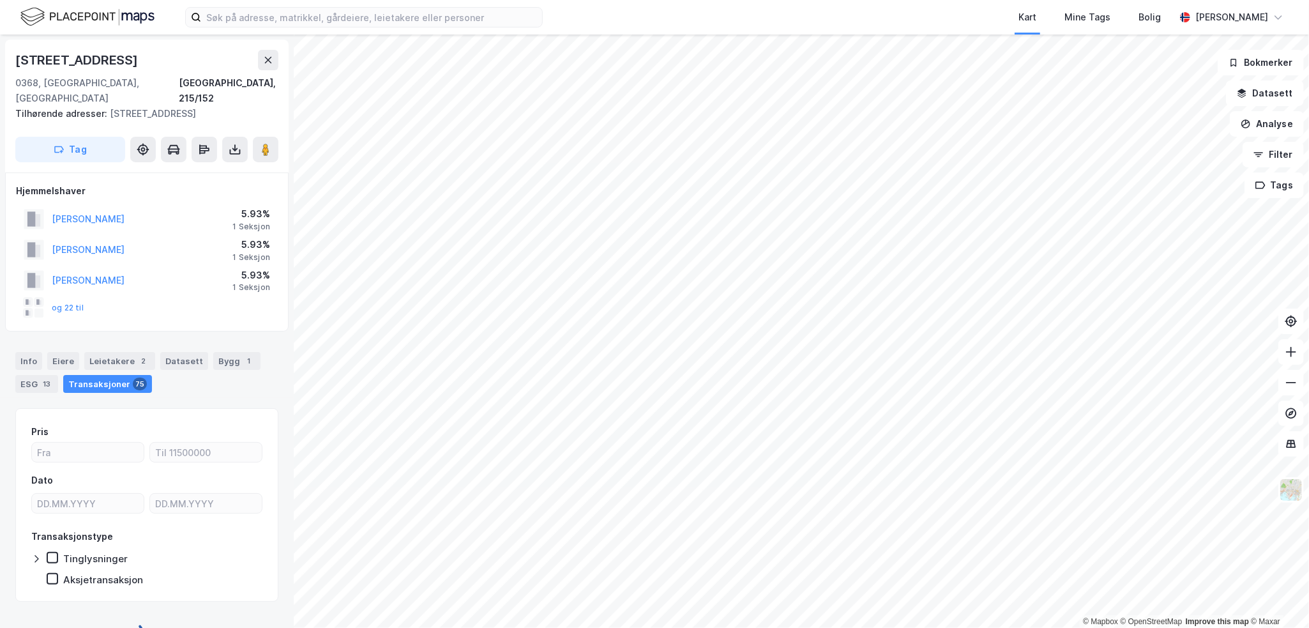
scroll to position [3, 0]
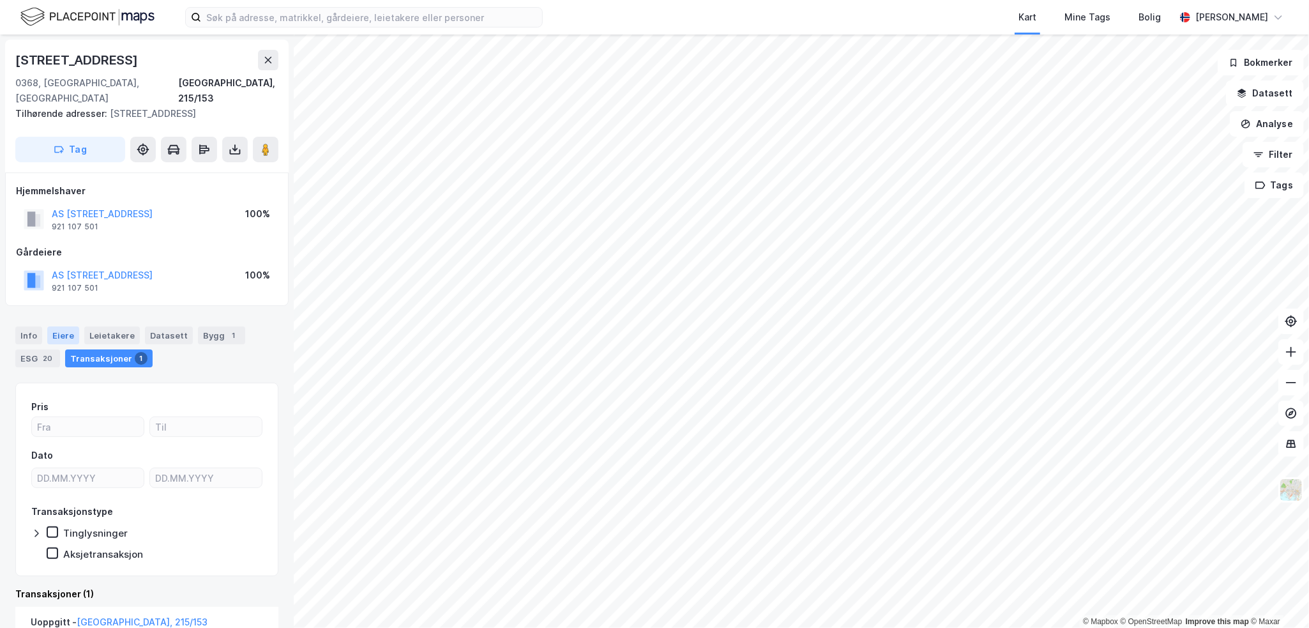
click at [61, 326] on div "Eiere" at bounding box center [63, 335] width 32 height 18
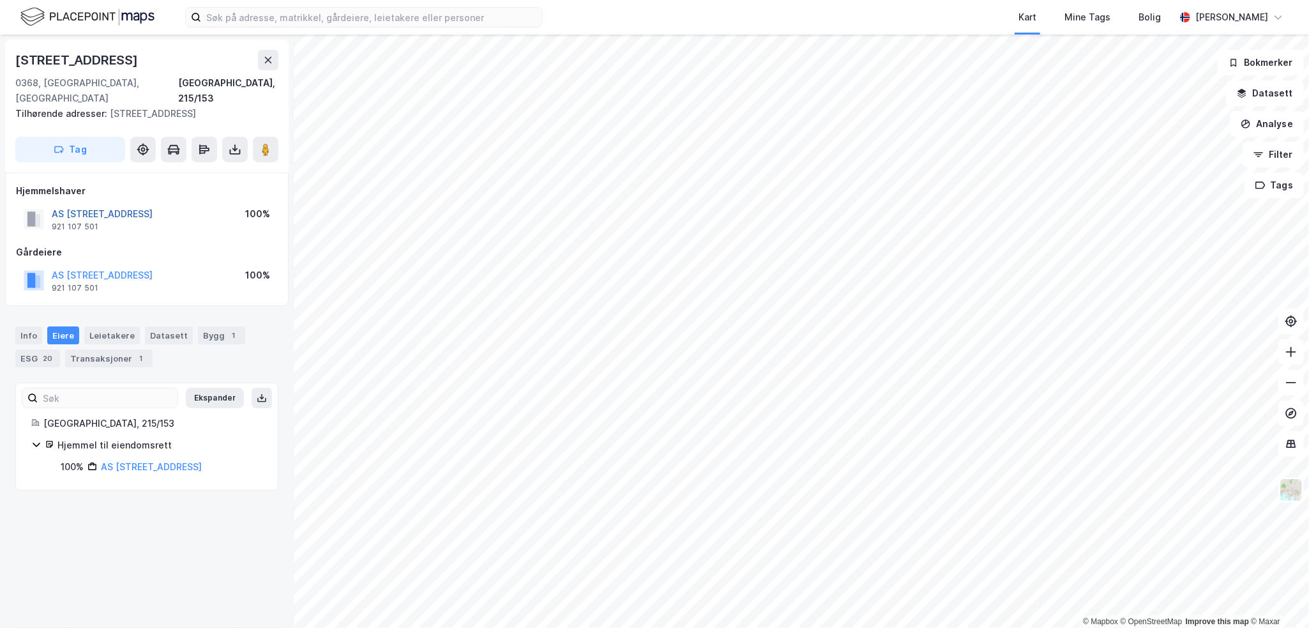
click at [0, 0] on button "AS [STREET_ADDRESS]" at bounding box center [0, 0] width 0 height 0
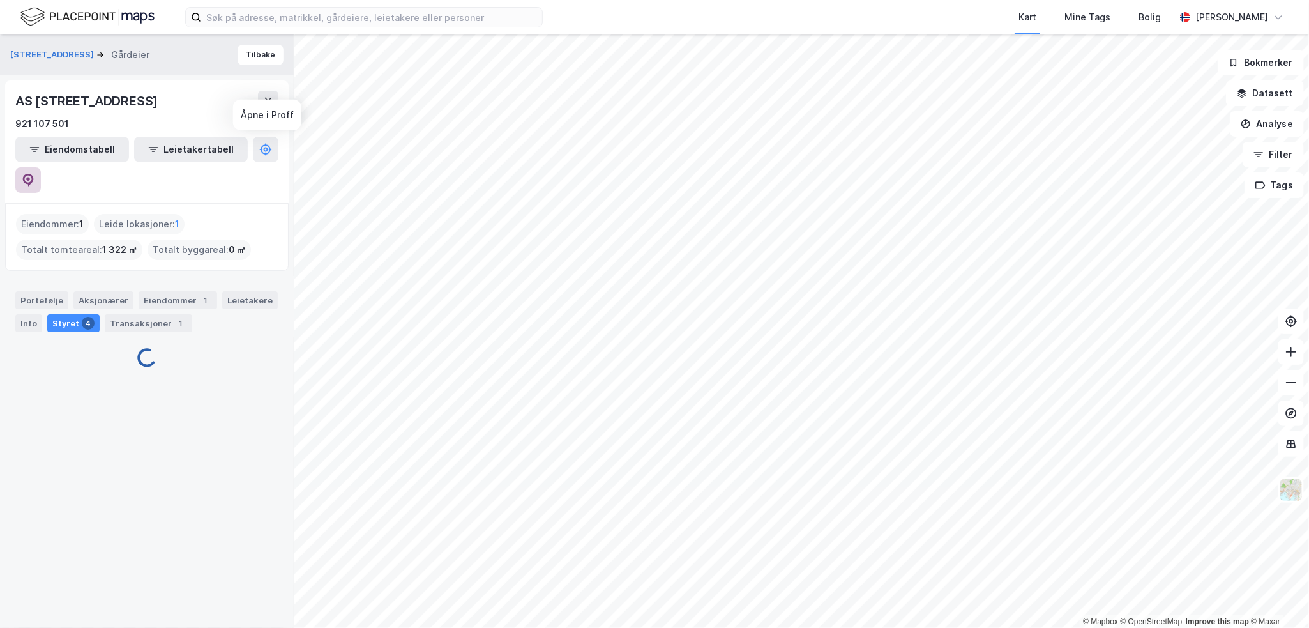
click at [41, 167] on button at bounding box center [28, 180] width 26 height 26
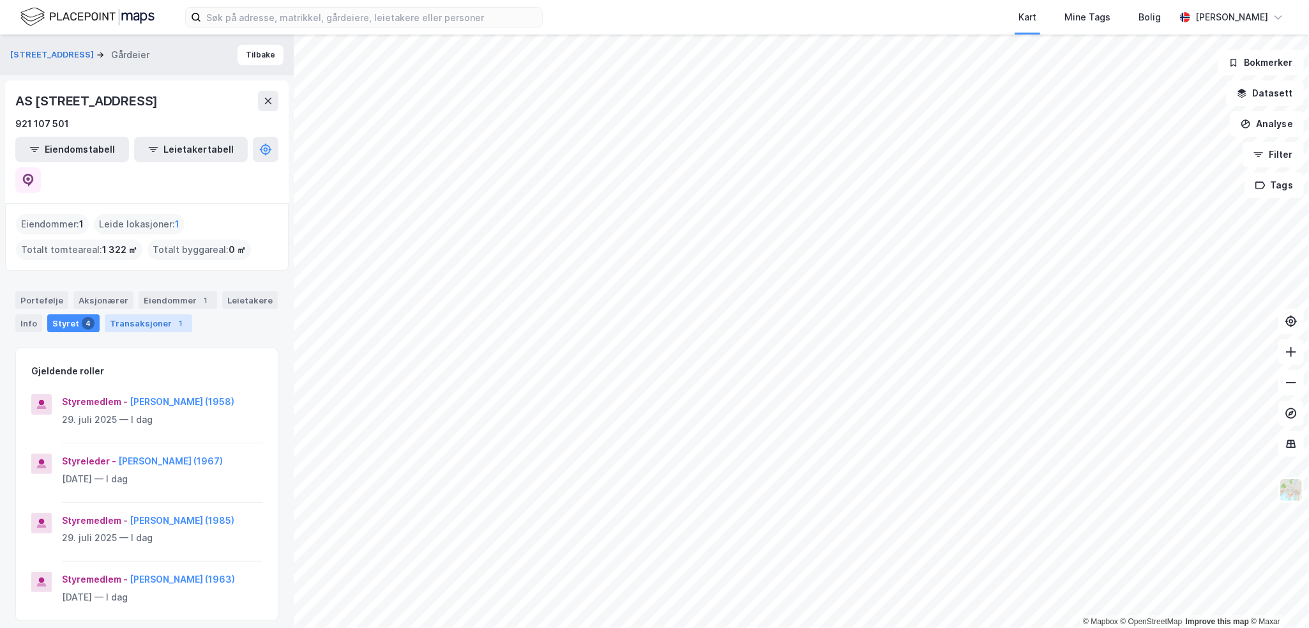
click at [127, 314] on div "Transaksjoner 1" at bounding box center [148, 323] width 87 height 18
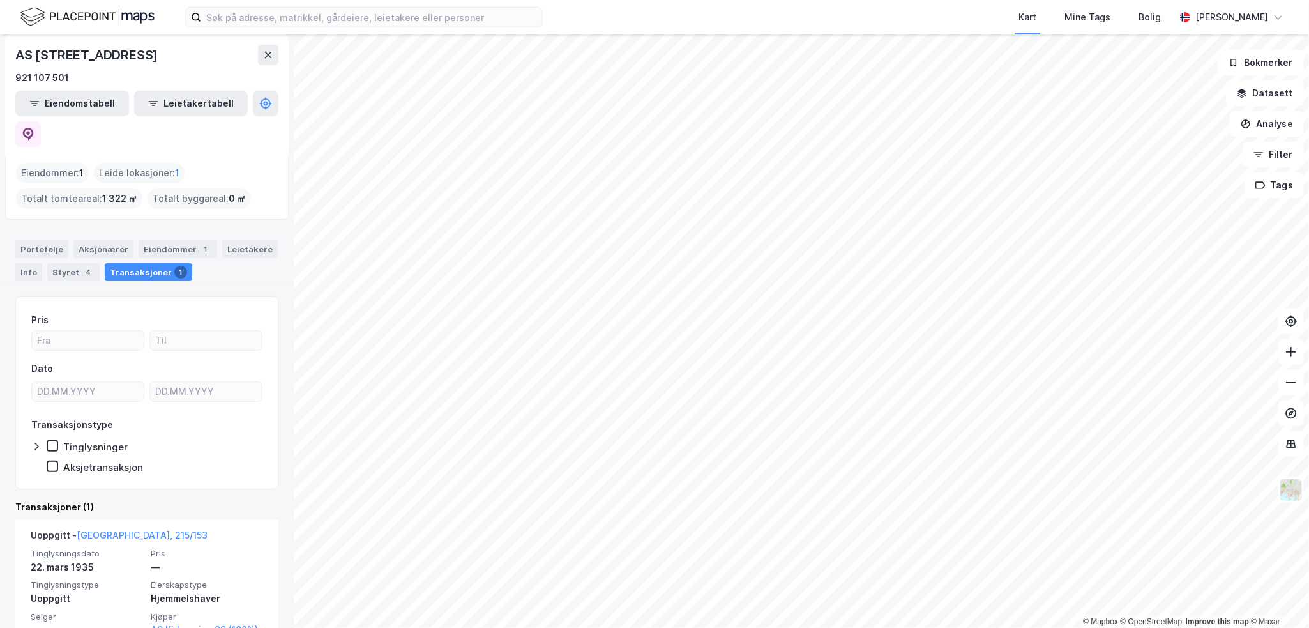
scroll to position [52, 0]
click at [277, 62] on button at bounding box center [268, 55] width 20 height 20
